Goal: Information Seeking & Learning: Learn about a topic

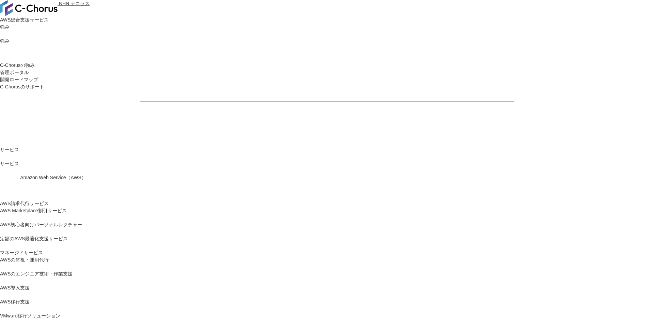
click at [49, 200] on link "AWS請求代行サービス" at bounding box center [24, 203] width 49 height 7
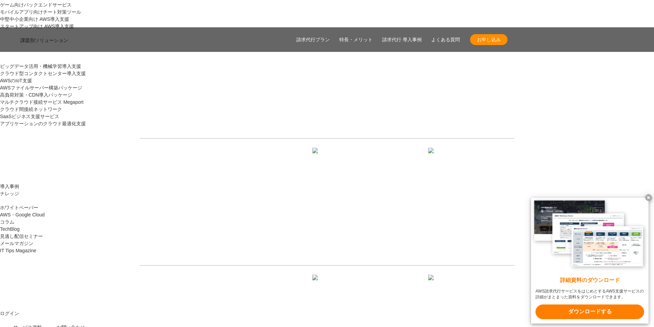
scroll to position [765, 0]
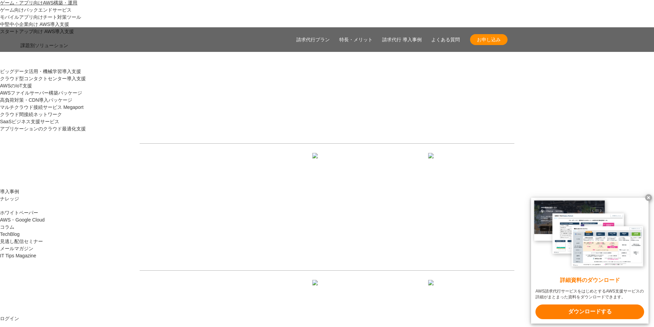
drag, startPoint x: 404, startPoint y: 175, endPoint x: 439, endPoint y: 183, distance: 36.0
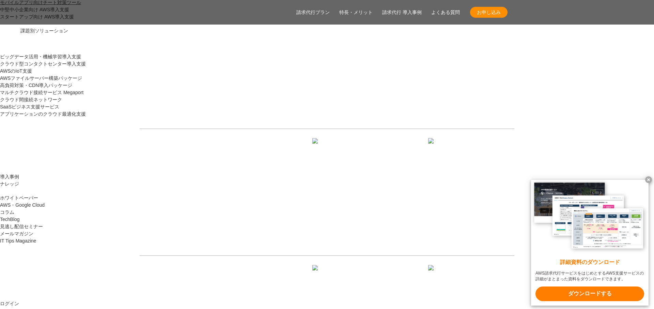
scroll to position [789, 0]
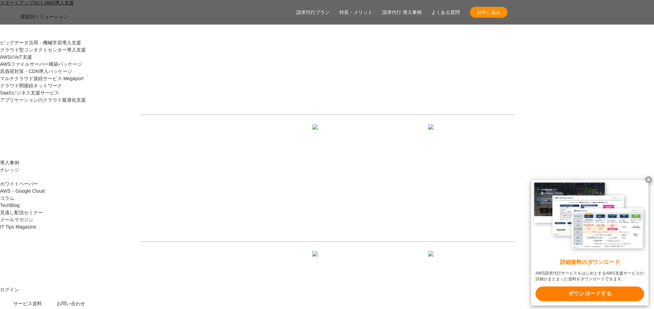
drag, startPoint x: 401, startPoint y: 152, endPoint x: 434, endPoint y: 159, distance: 33.4
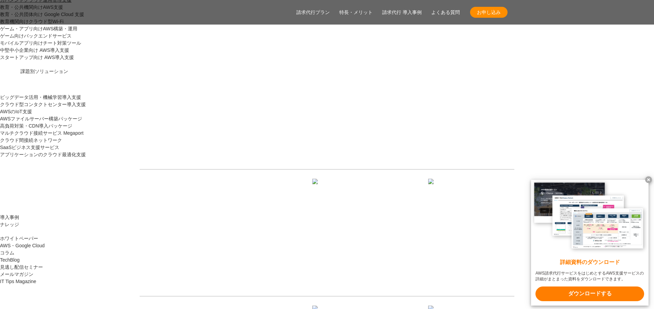
scroll to position [737, 0]
drag, startPoint x: 332, startPoint y: 84, endPoint x: 381, endPoint y: 111, distance: 55.8
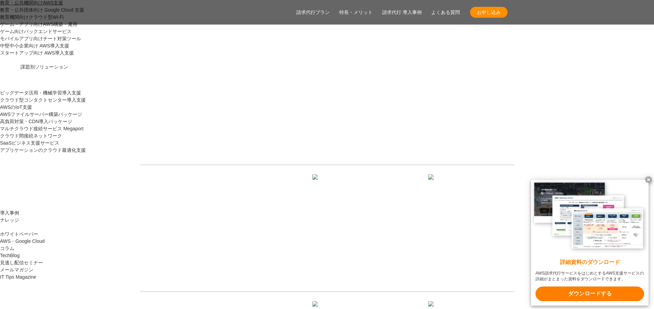
scroll to position [742, 0]
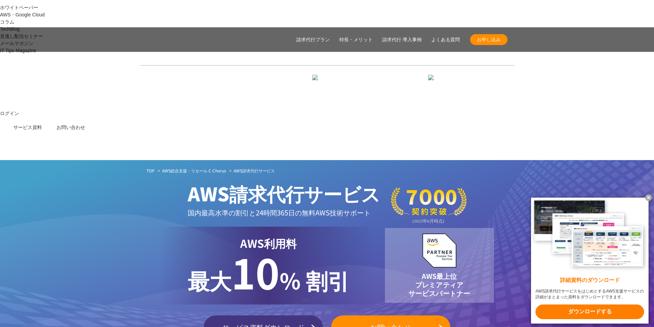
scroll to position [961, 0]
